Goal: Answer question/provide support

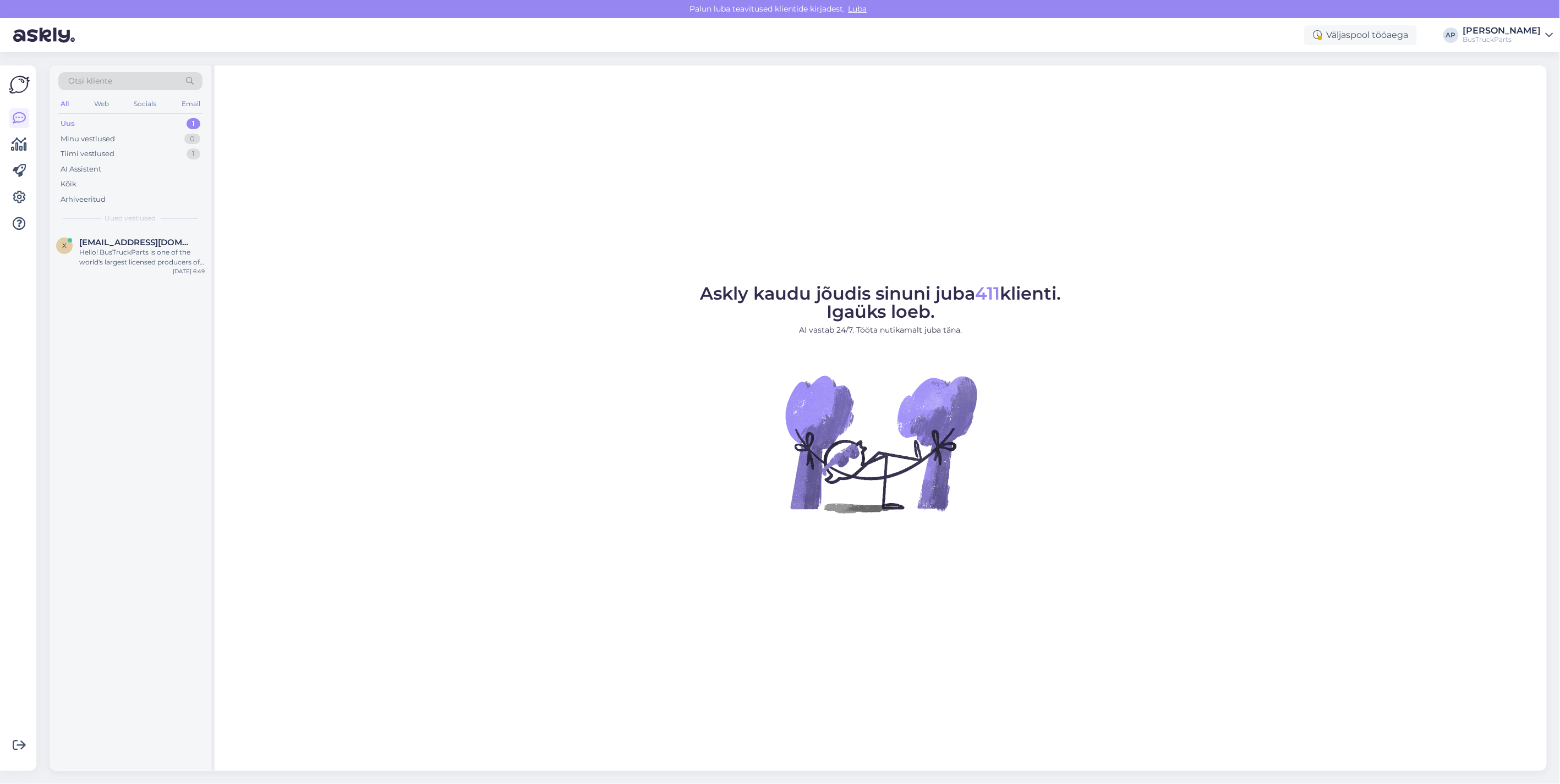
click at [72, 121] on div "Uus" at bounding box center [67, 124] width 14 height 11
click at [106, 242] on span "[EMAIL_ADDRESS][DOMAIN_NAME]" at bounding box center [137, 242] width 115 height 10
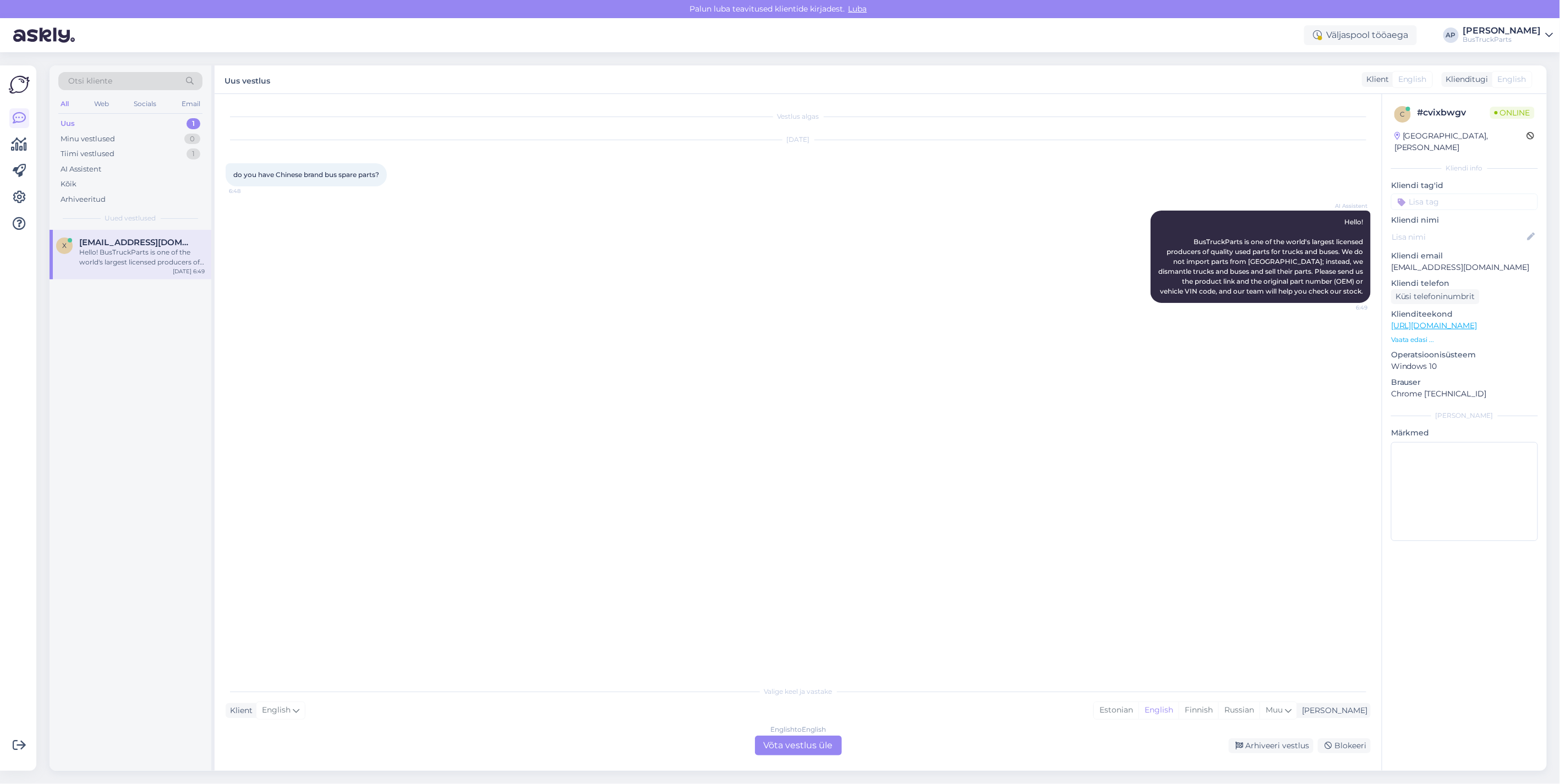
click at [801, 746] on div "English to English Võta vestlus üle" at bounding box center [798, 745] width 87 height 20
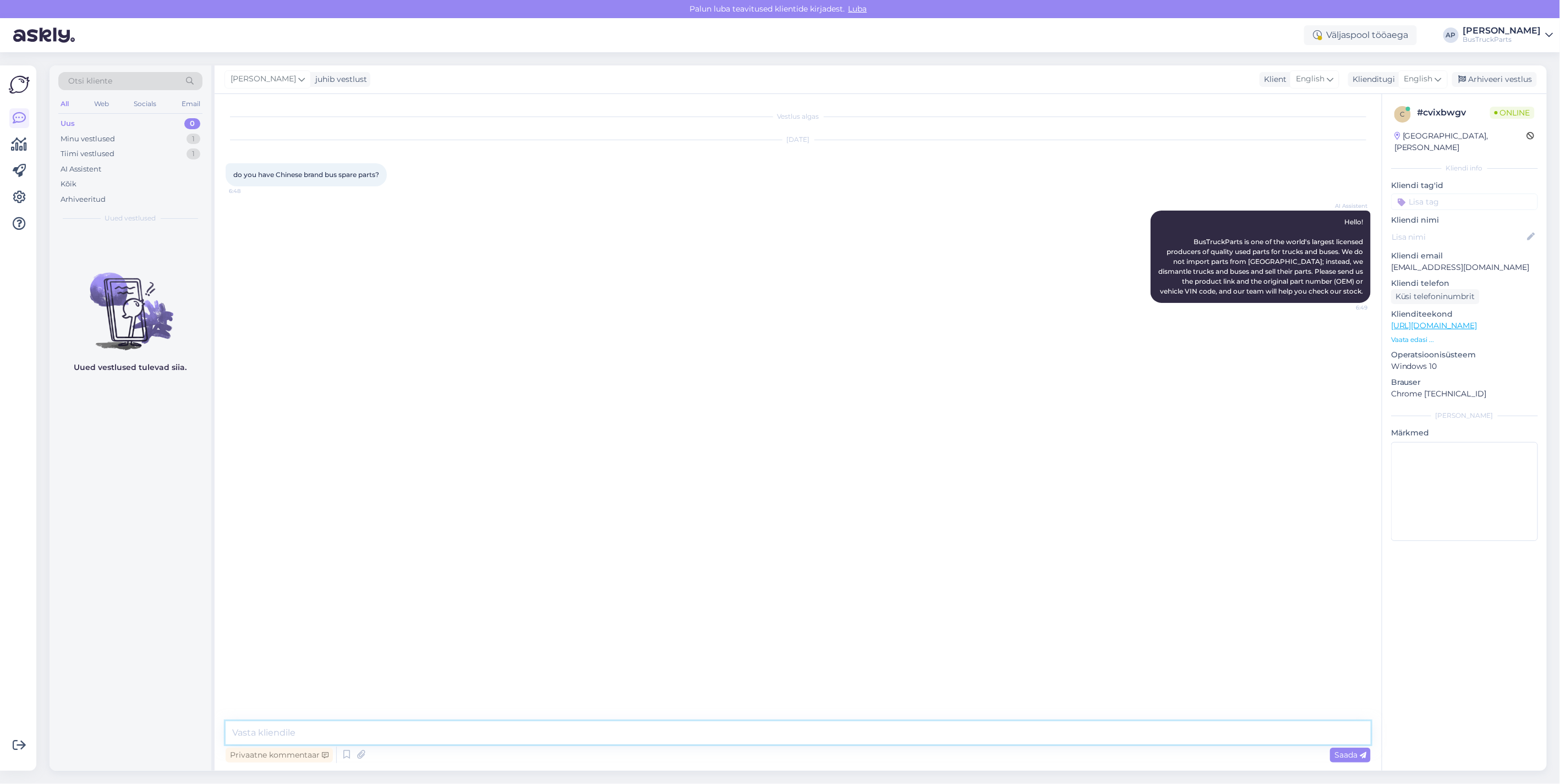
click at [302, 724] on textarea at bounding box center [798, 733] width 1145 height 23
click at [1435, 77] on icon at bounding box center [1438, 79] width 7 height 12
click at [1394, 201] on link "Estonian" at bounding box center [1398, 208] width 121 height 18
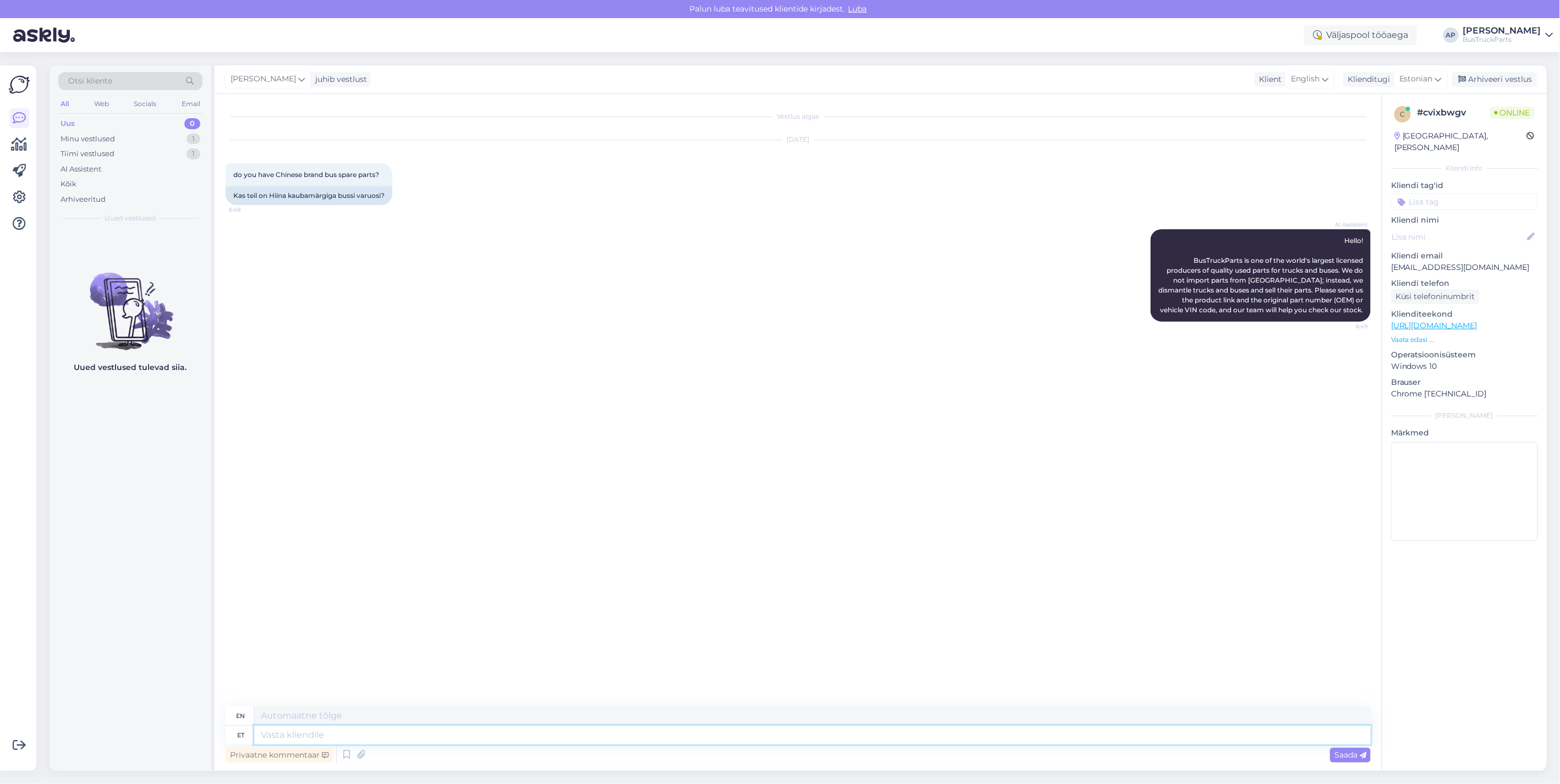
click at [307, 733] on textarea at bounding box center [812, 735] width 1116 height 18
type textarea "tere"
type textarea "hello"
type textarea "tere,"
type textarea "hello,"
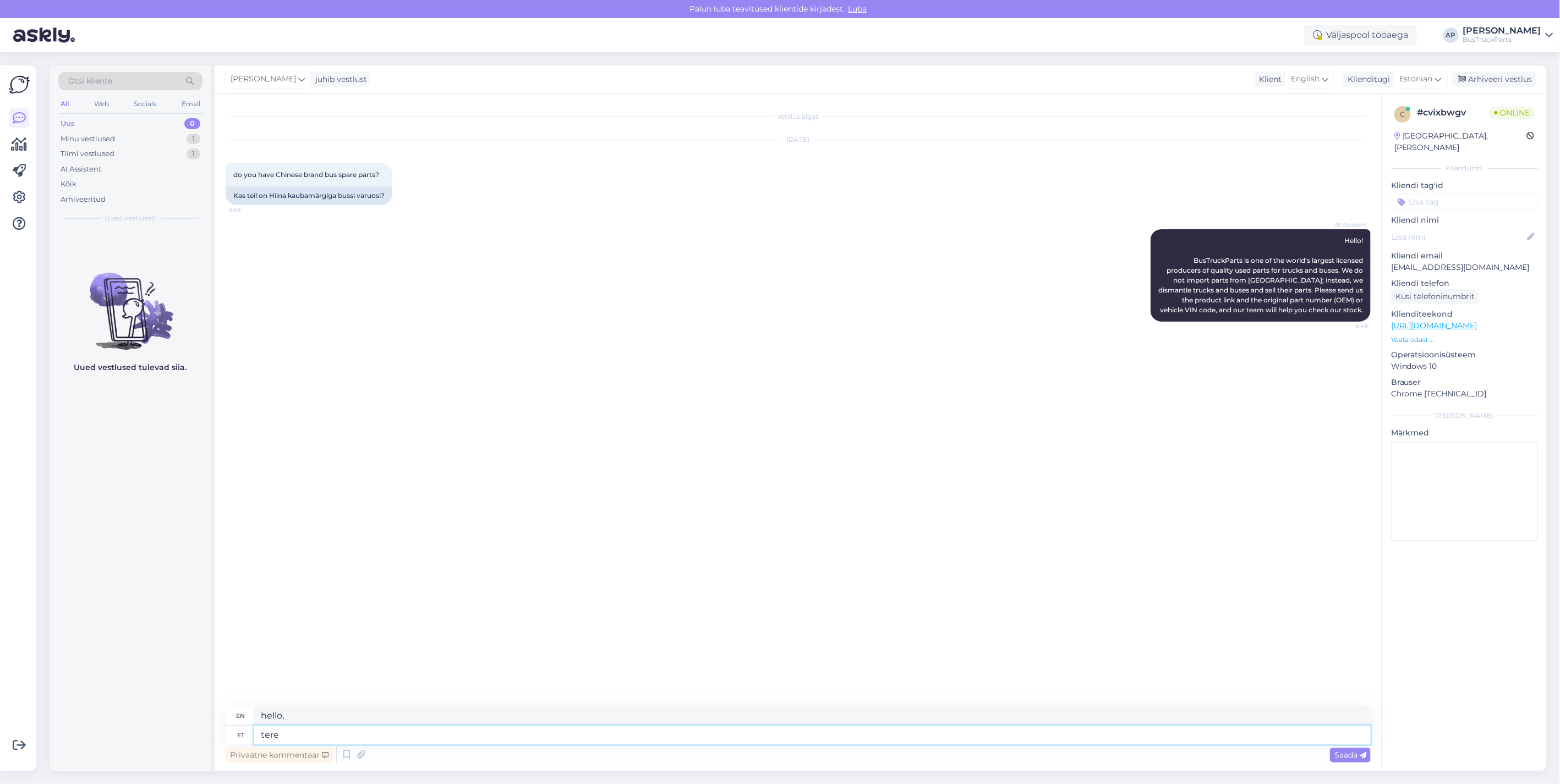
type textarea "tere."
type textarea "hello"
type textarea "tere. H"
type textarea "hello."
type textarea "tere. [GEOGRAPHIC_DATA]"
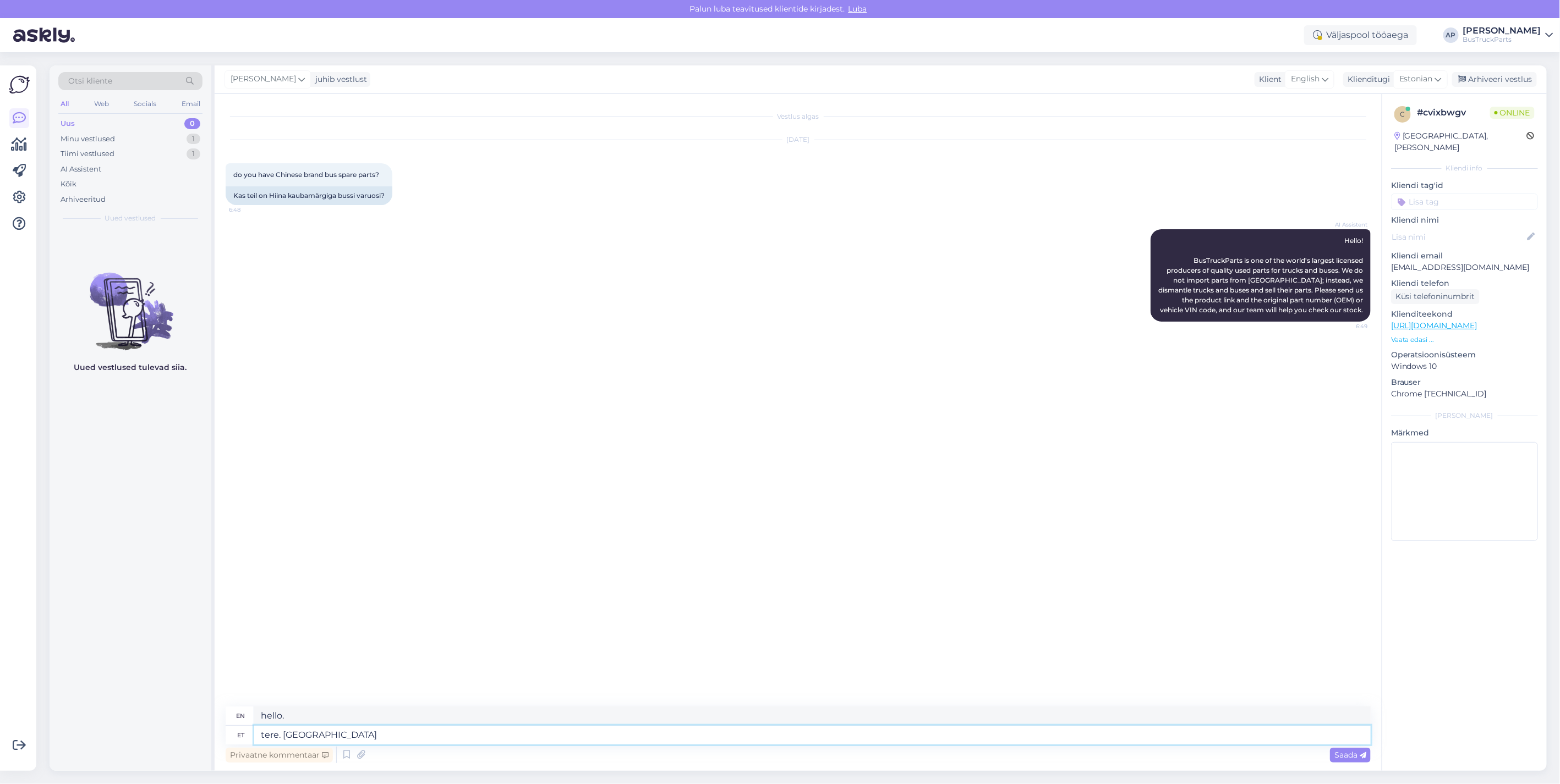
type textarea "Hello. [GEOGRAPHIC_DATA]"
type textarea "tere. Hiina kaubamärgiga"
type textarea "Hello. Chinese brand"
type textarea "tere. Hiina kaubamärgiga bussi"
type textarea "Hello. Chinese brand bus"
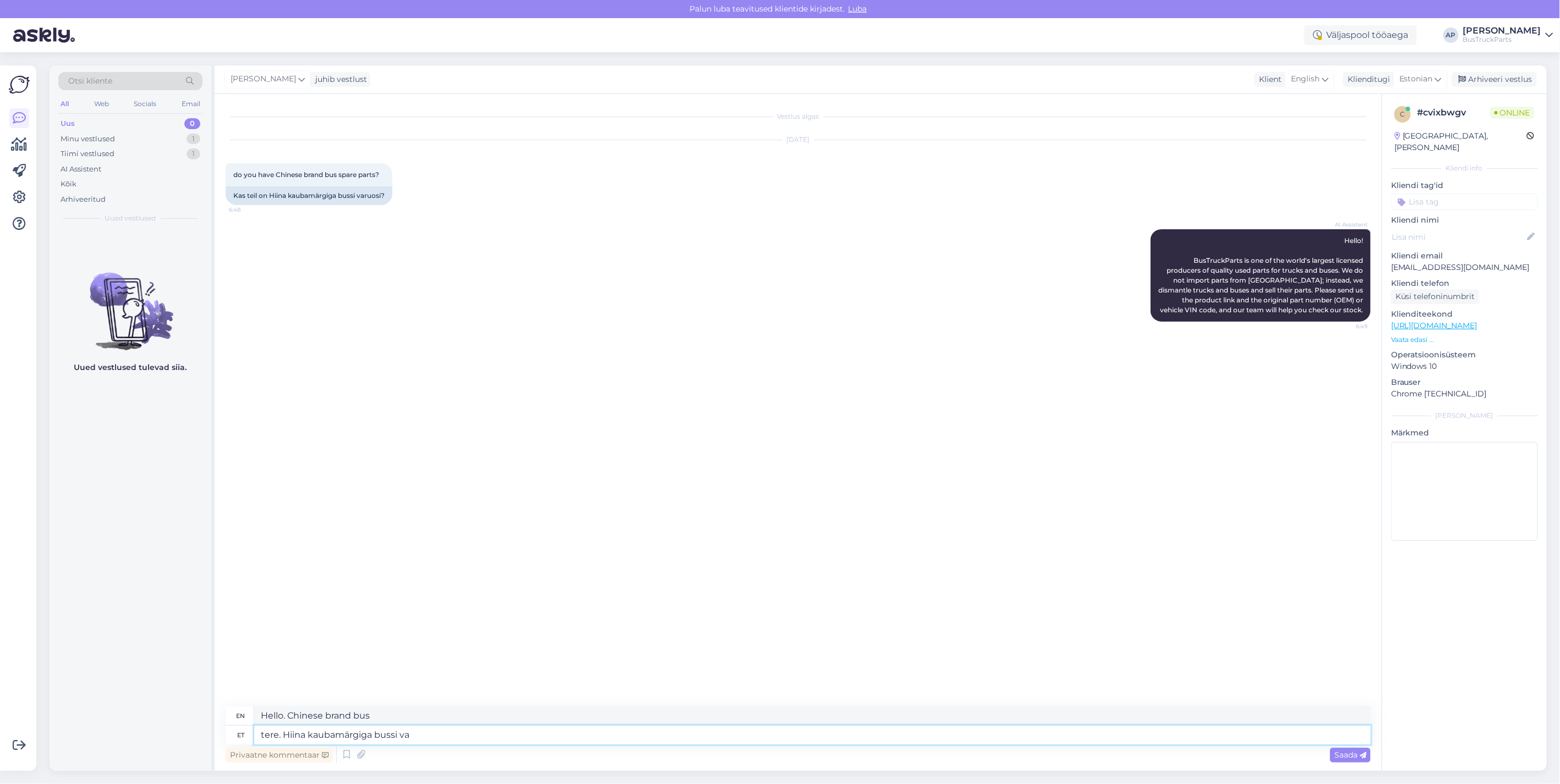
type textarea "tere. Hiina kaubamärgiga bussi var"
type textarea "Hello. Chinese brand bus va"
type textarea "tere. Hiina kaubamärgiga bussi varuosi m"
type textarea "Hello. Chinese brand bus spare parts"
type textarea "tere. Hiina kaubamärgiga bussi varuosi me"
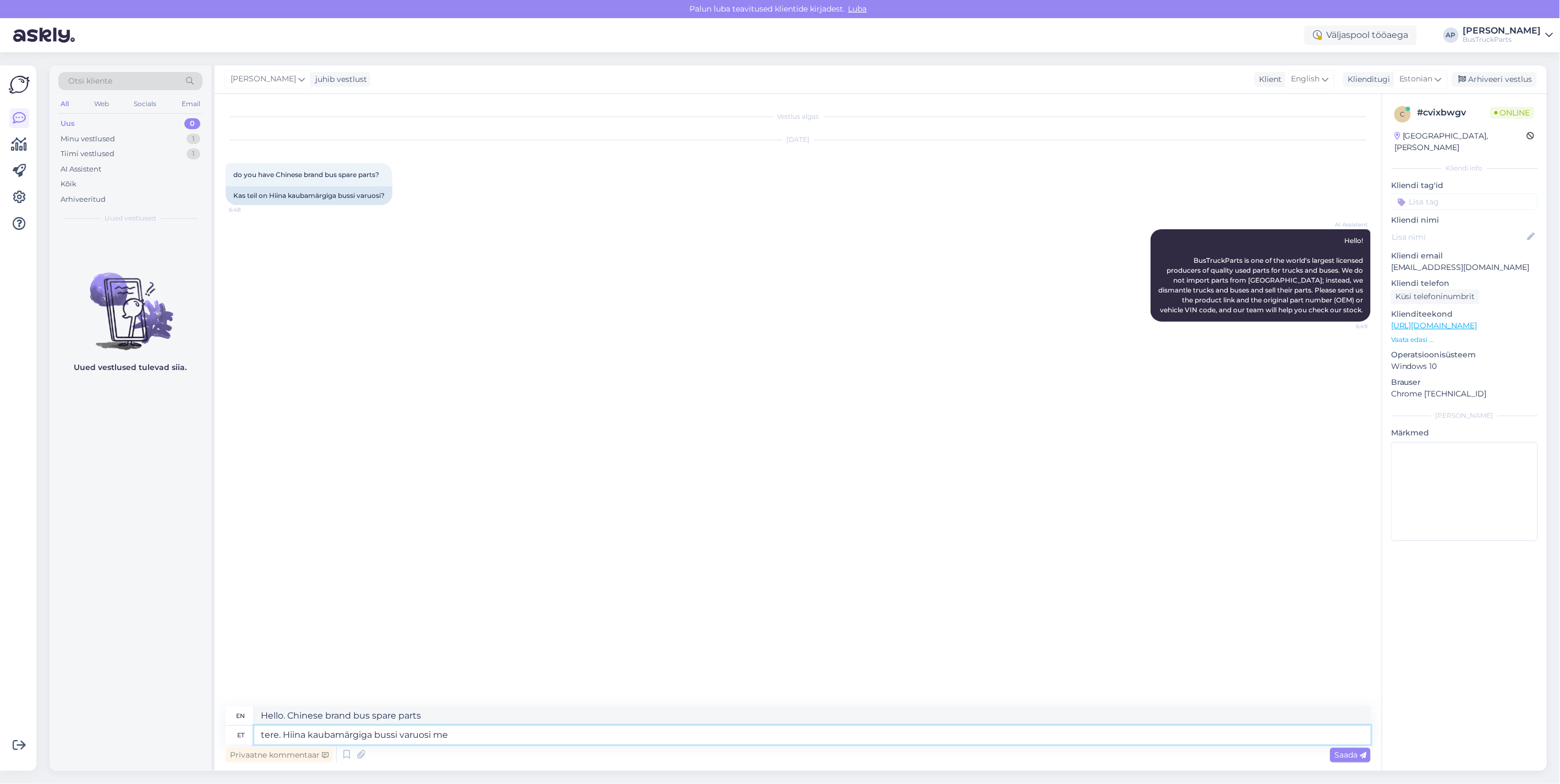
type textarea "Hello. We have Chinese brand bus spare parts."
type textarea "tere. Hiina kaubamärgiga bussi varuosi me ei"
type textarea "Hello. We do not sell Chinese brand bus spare parts."
type textarea "tere. Hiina kaubamärgiga bussi varuosi me ei paku"
type textarea "Hello. We do not offer Chinese brand bus spare parts."
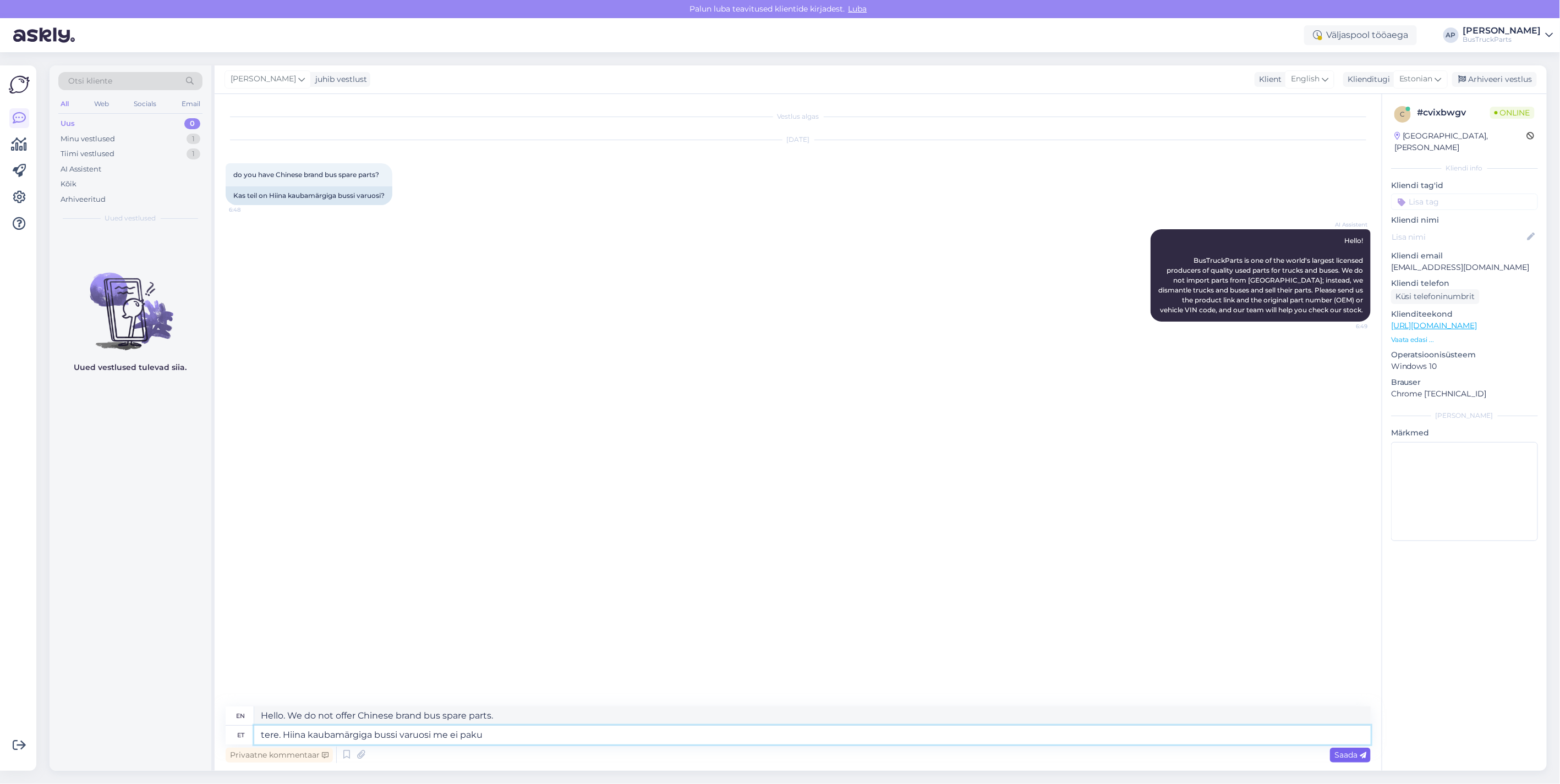
type textarea "tere. Hiina kaubamärgiga bussi varuosi me ei paku"
click at [1342, 750] on span "Saada" at bounding box center [1350, 755] width 32 height 10
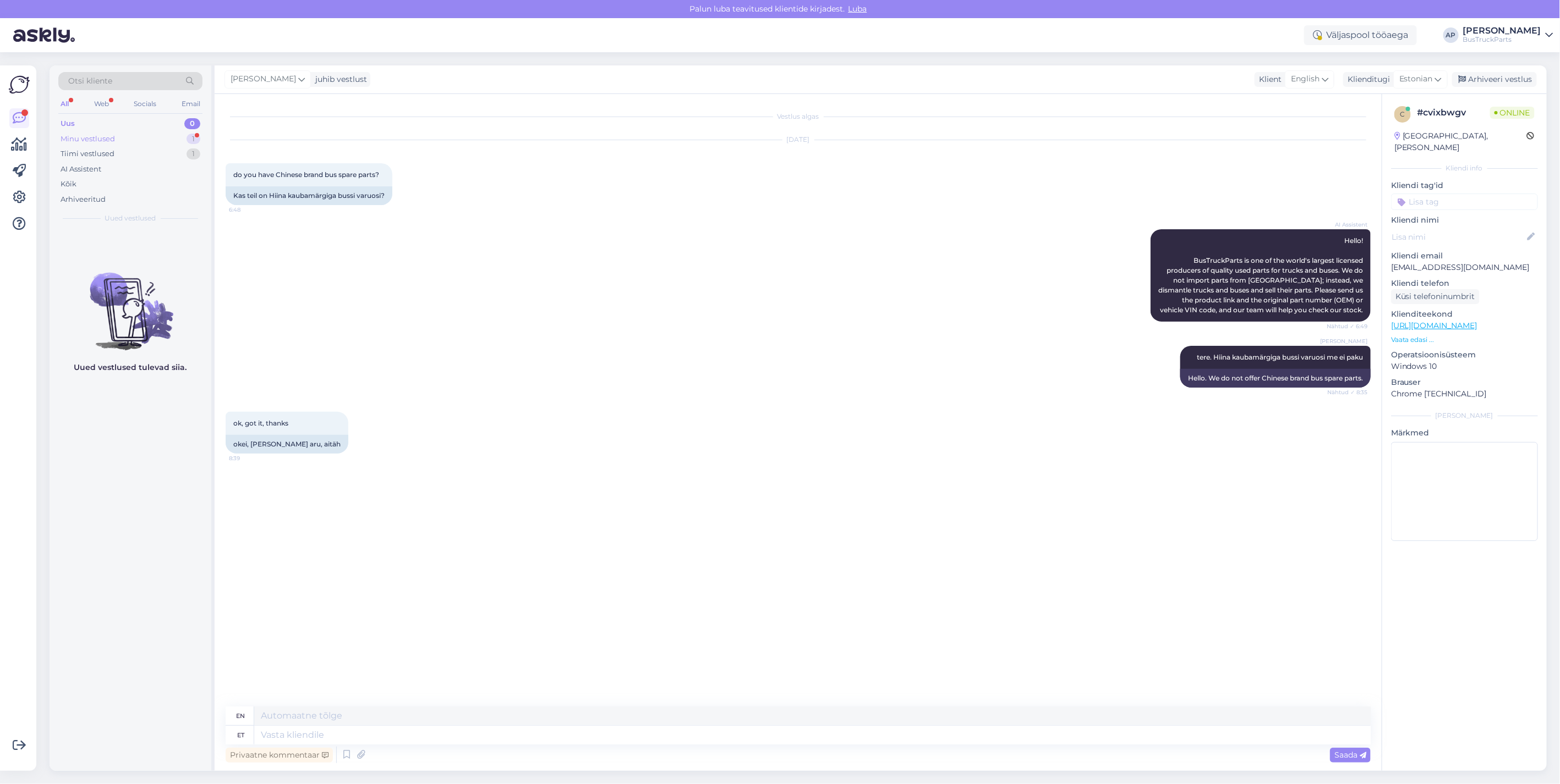
click at [108, 134] on div "Minu vestlused" at bounding box center [88, 139] width 54 height 11
click at [91, 242] on span "[EMAIL_ADDRESS][DOMAIN_NAME]" at bounding box center [137, 242] width 115 height 10
click at [86, 135] on div "Minu vestlused" at bounding box center [89, 139] width 57 height 11
